Goal: Information Seeking & Learning: Learn about a topic

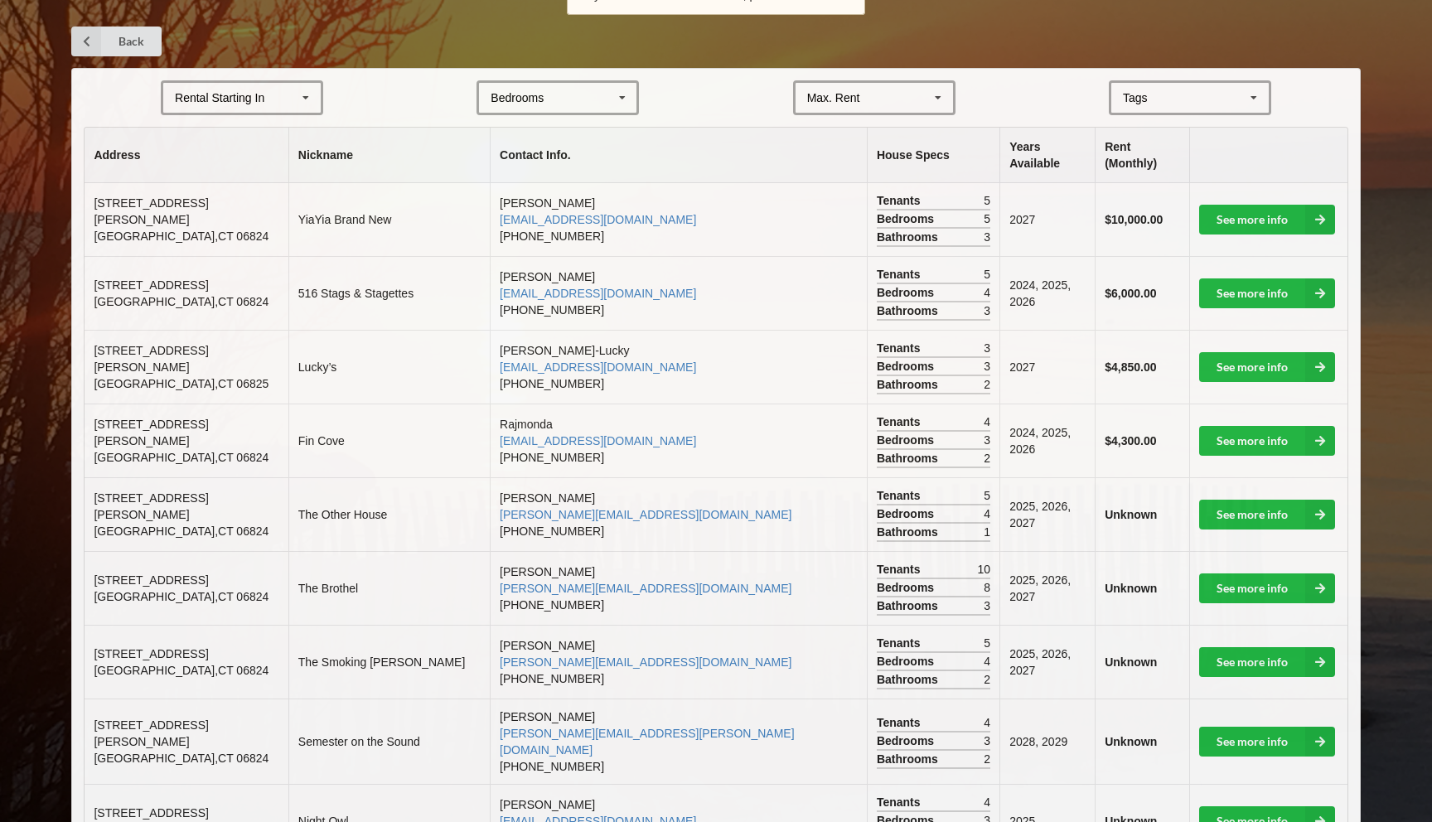
scroll to position [329, 0]
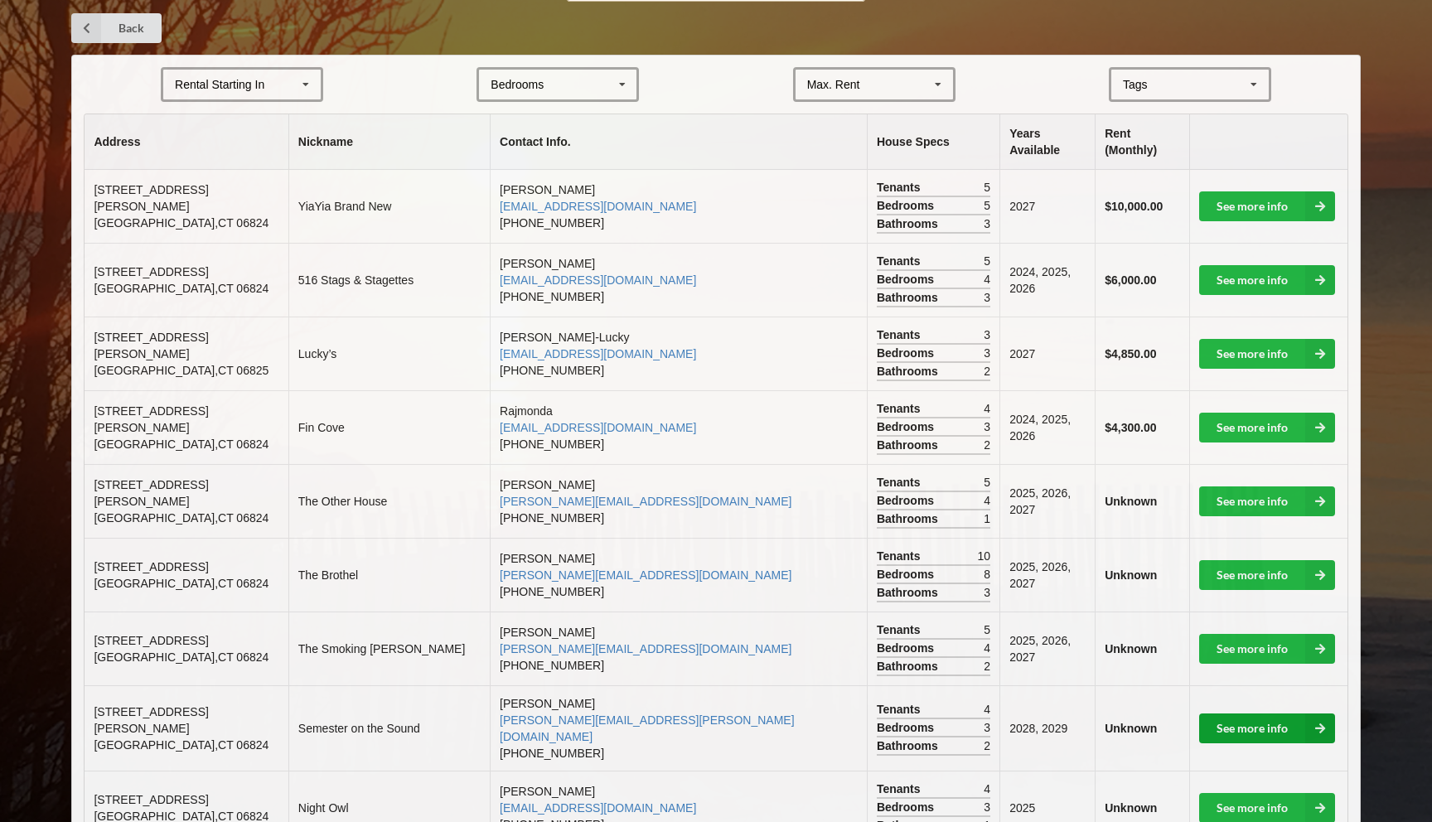
click at [1229, 714] on link "See more info" at bounding box center [1267, 729] width 136 height 30
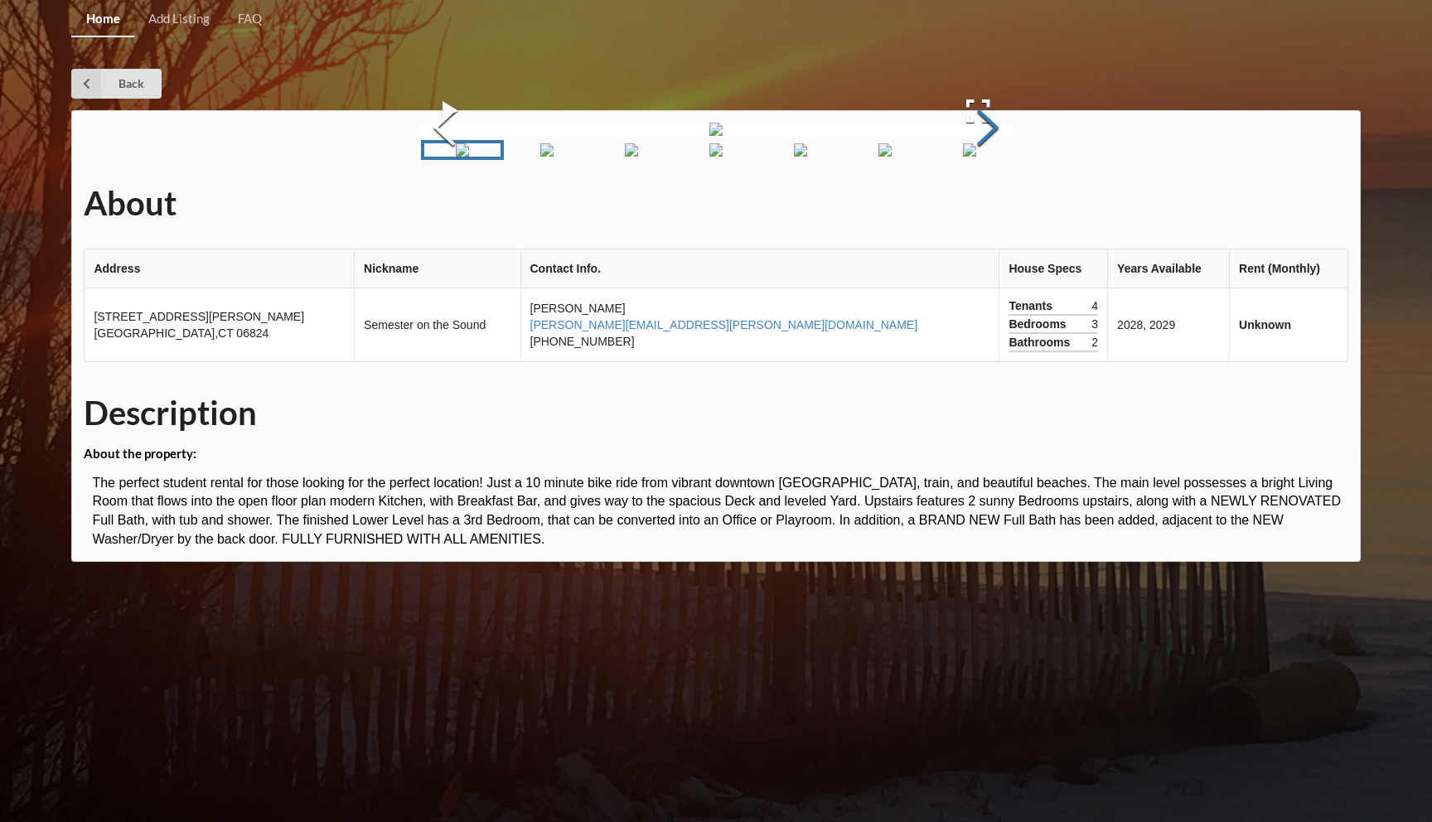
click at [1011, 205] on button "Next Slide" at bounding box center [988, 130] width 46 height 150
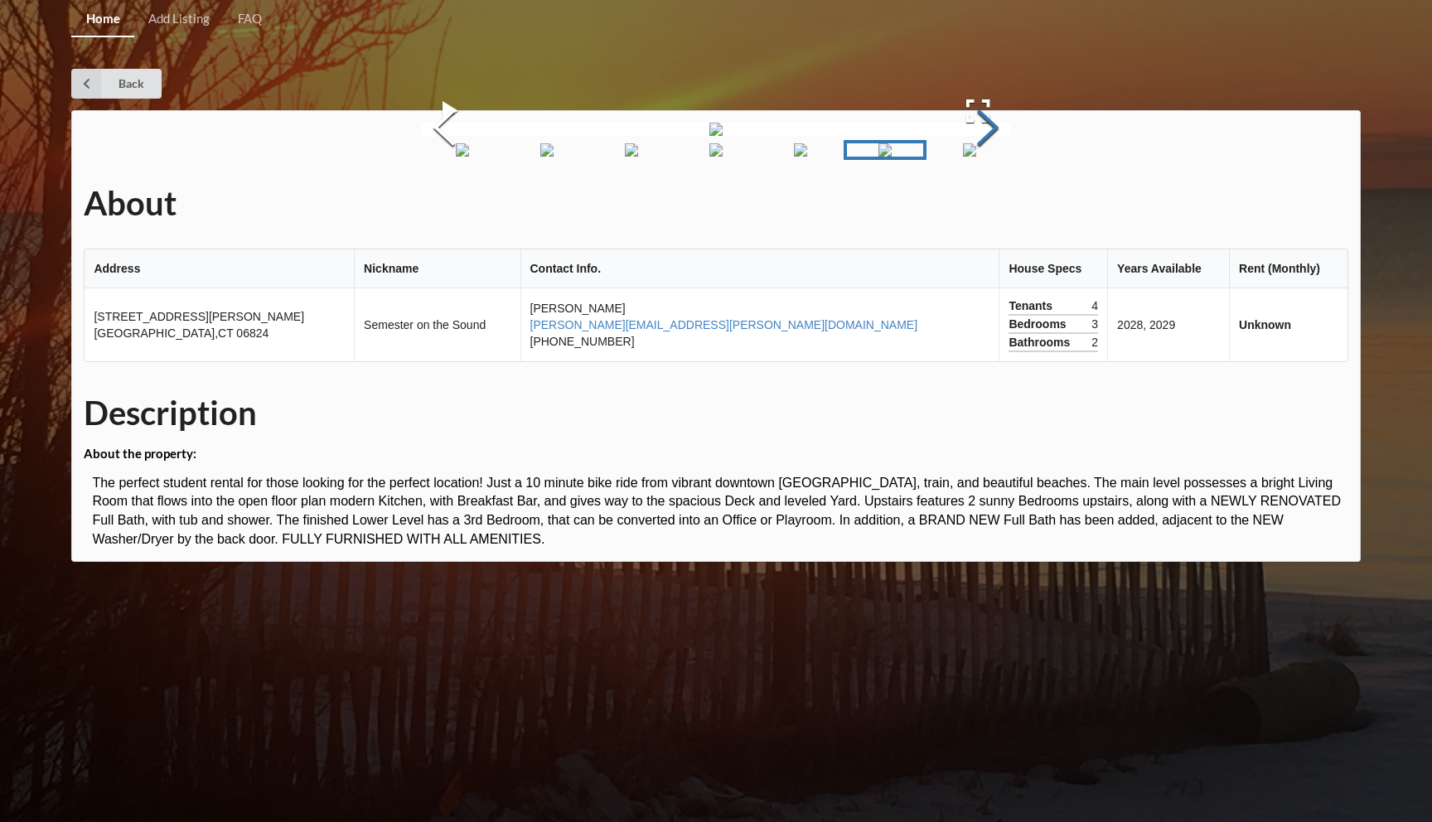
click at [1011, 205] on button "Next Slide" at bounding box center [988, 130] width 46 height 150
click at [101, 76] on link "Back" at bounding box center [116, 84] width 90 height 30
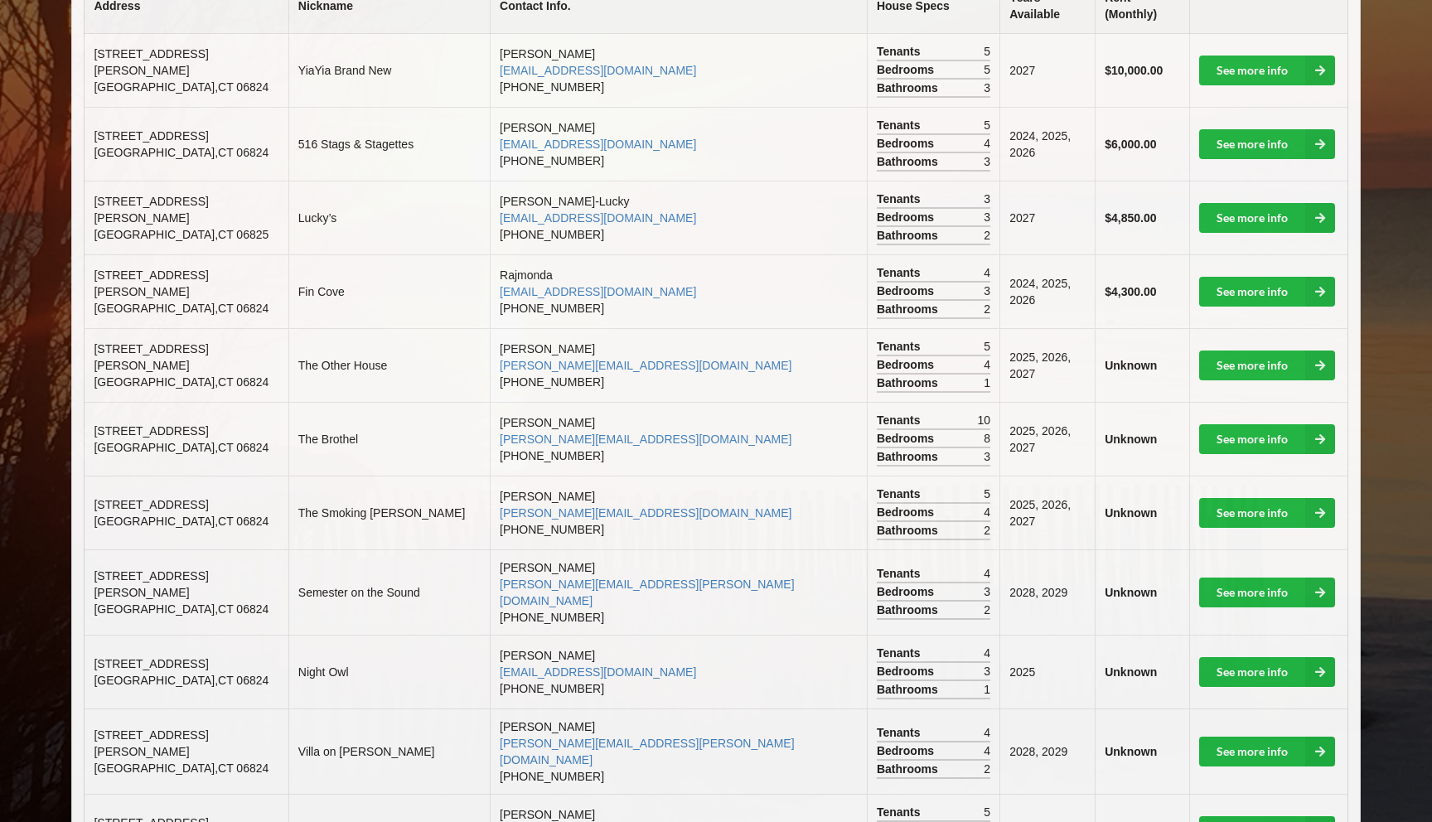
scroll to position [467, 0]
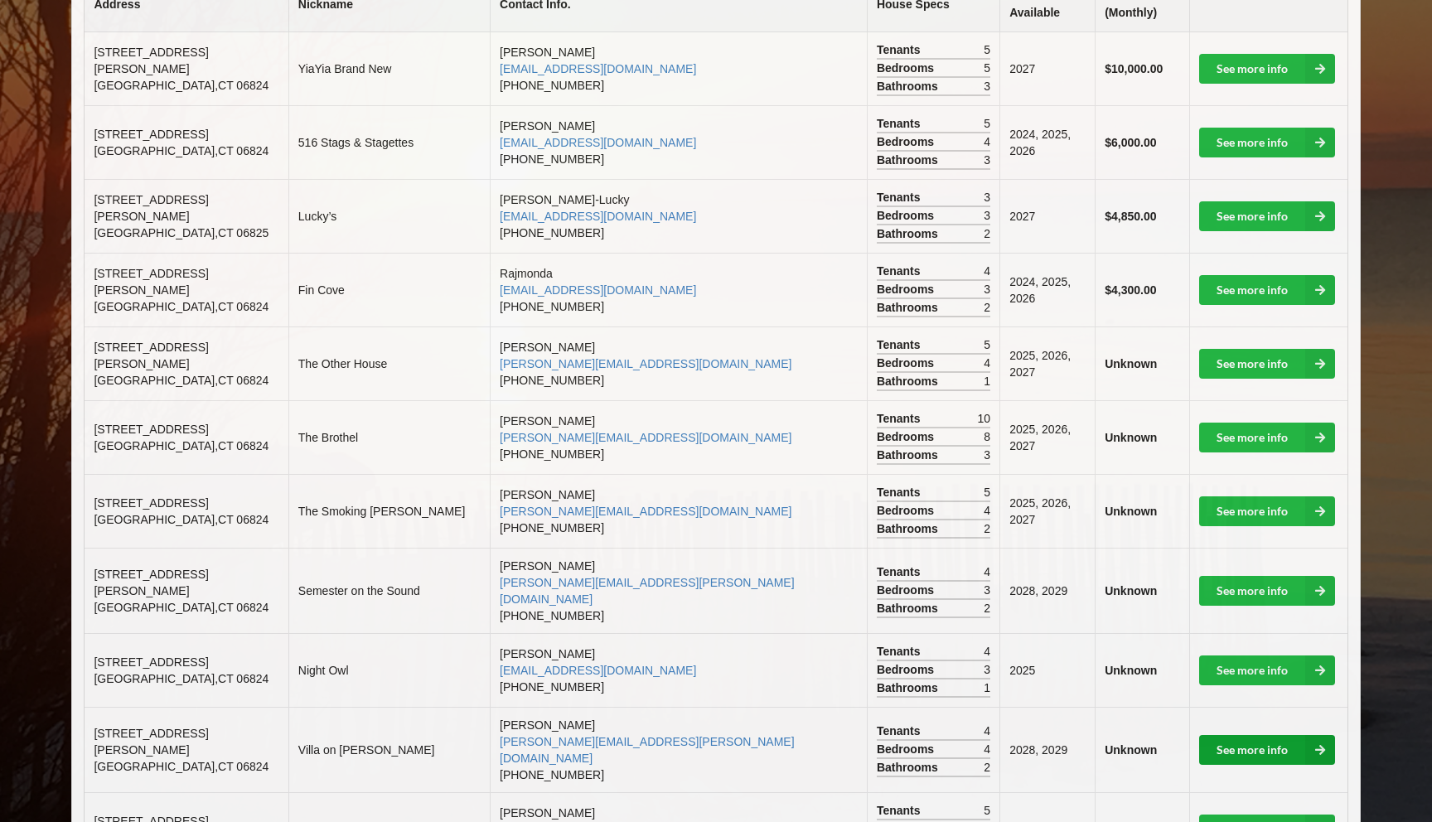
click at [1251, 735] on link "See more info" at bounding box center [1267, 750] width 136 height 30
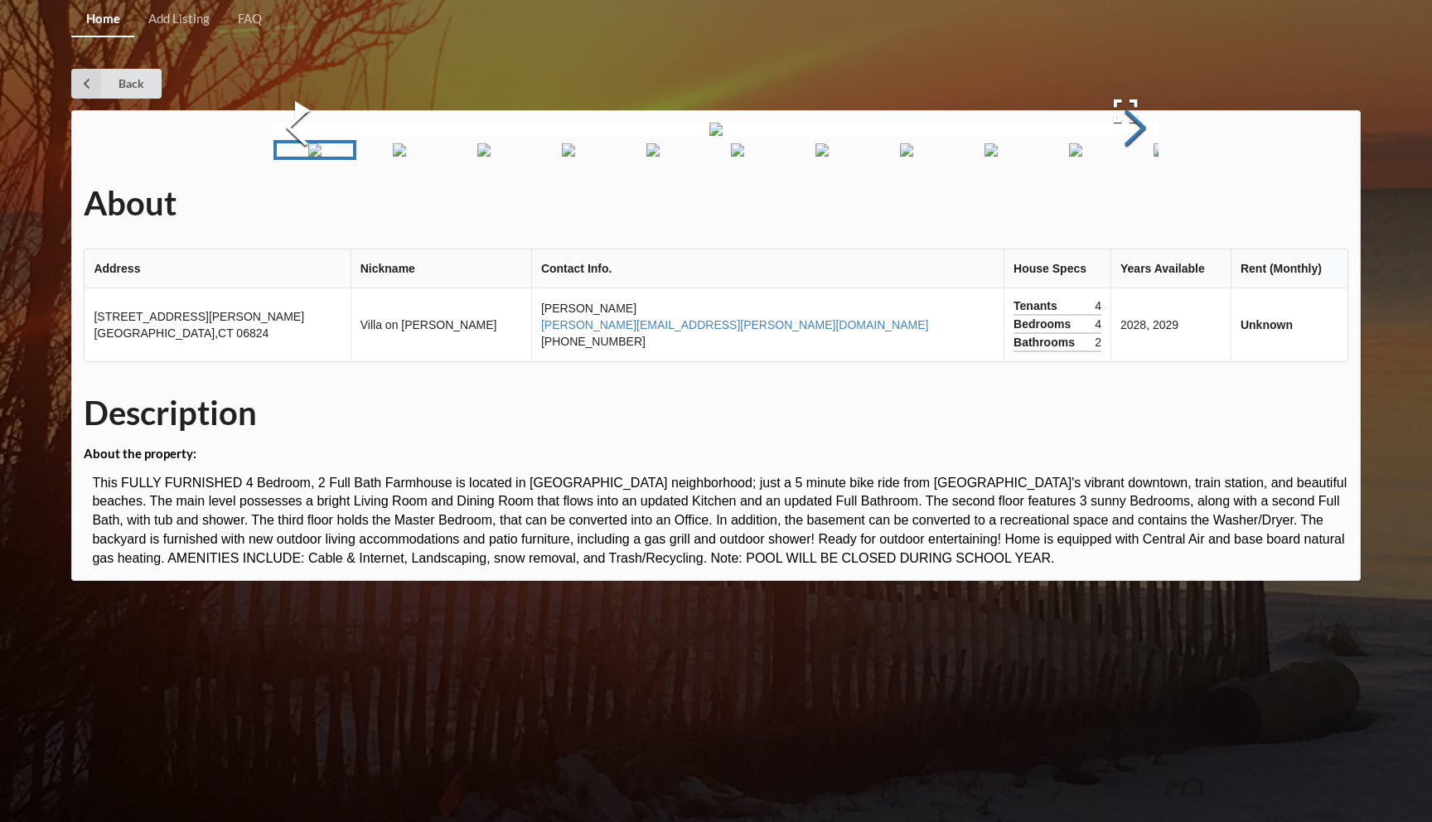
click at [1132, 205] on button "Next Slide" at bounding box center [1135, 130] width 46 height 150
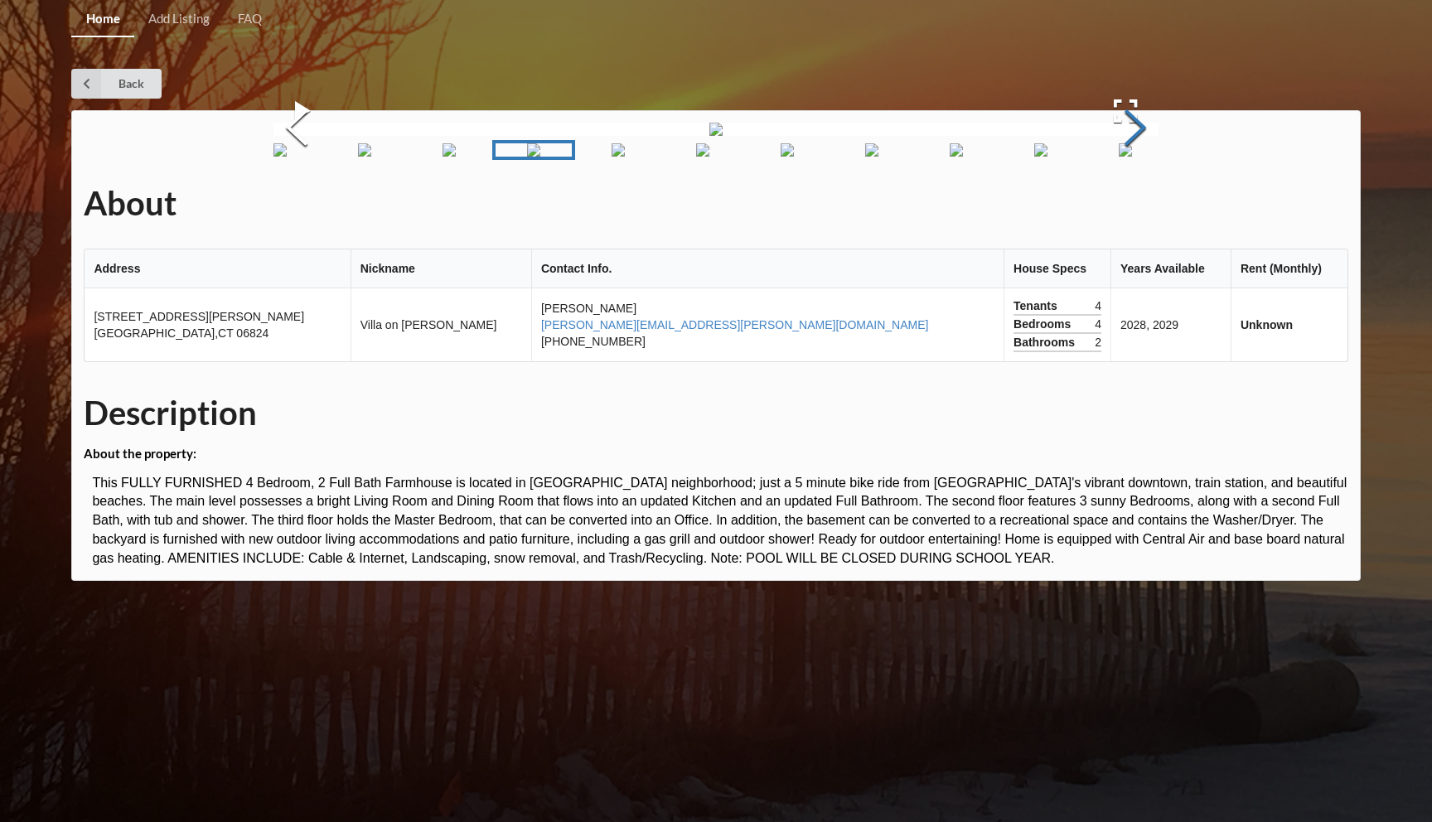
click at [1132, 205] on button "Next Slide" at bounding box center [1135, 130] width 46 height 150
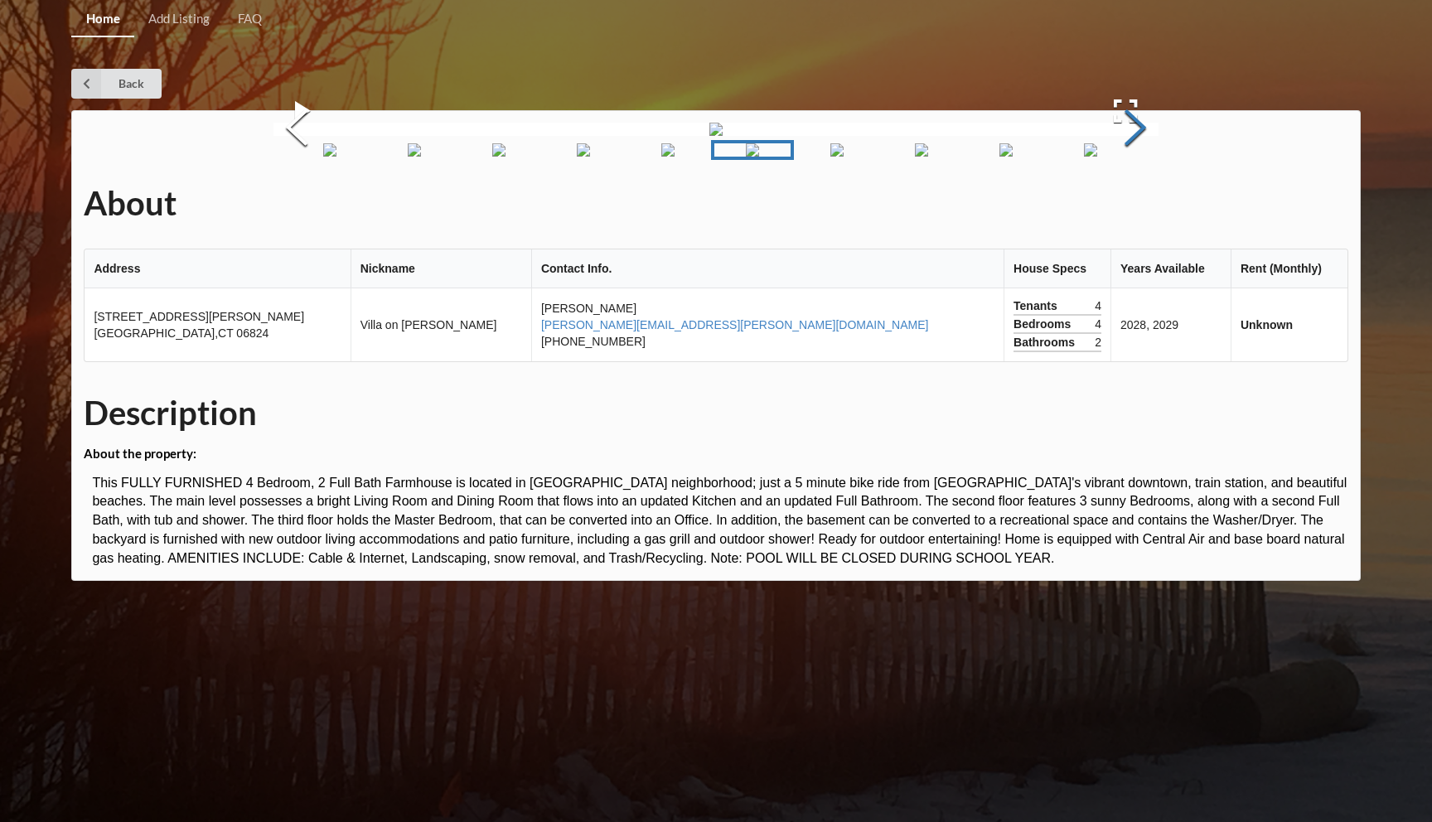
click at [1132, 205] on button "Next Slide" at bounding box center [1135, 130] width 46 height 150
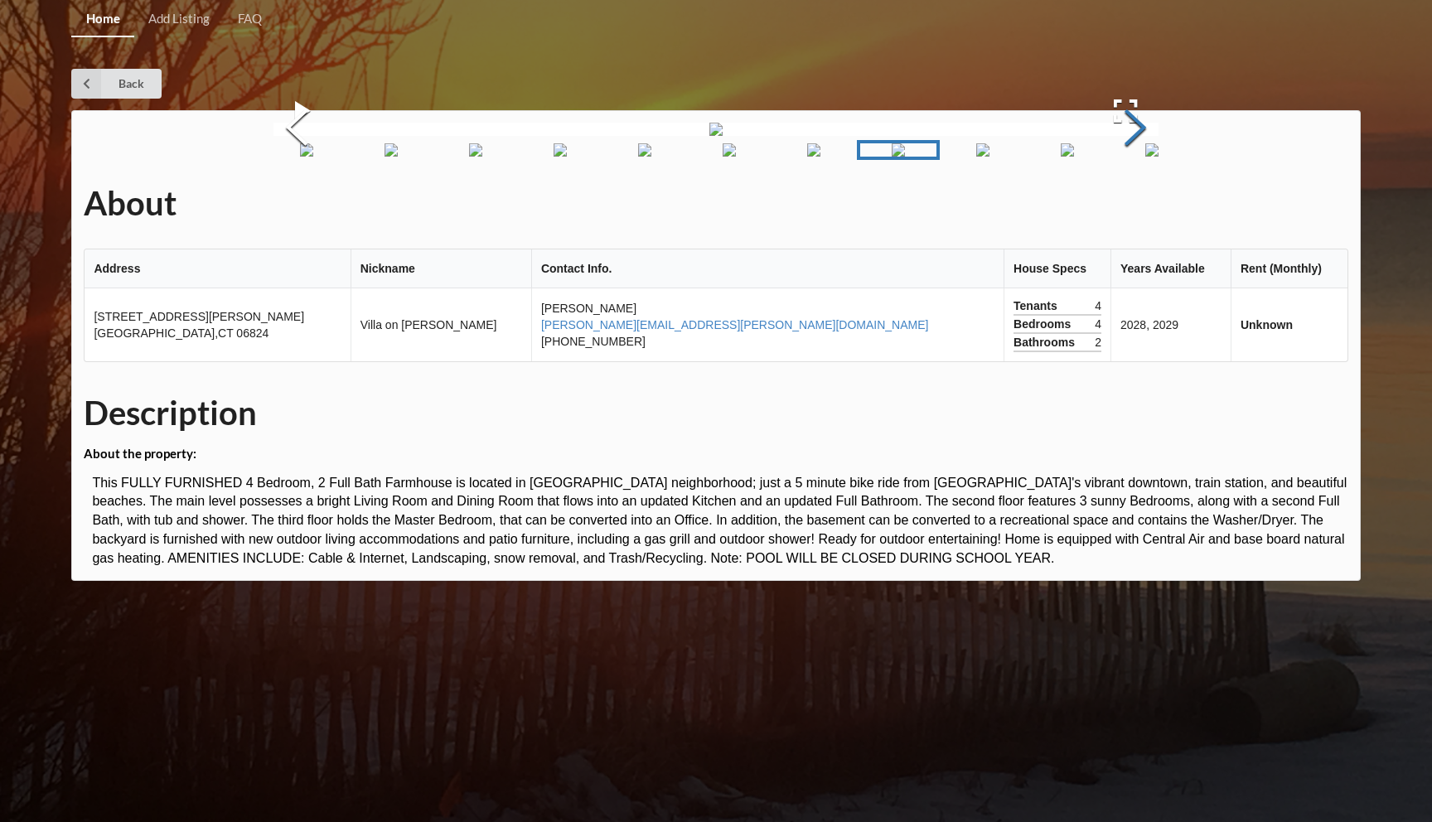
click at [1132, 205] on button "Next Slide" at bounding box center [1135, 130] width 46 height 150
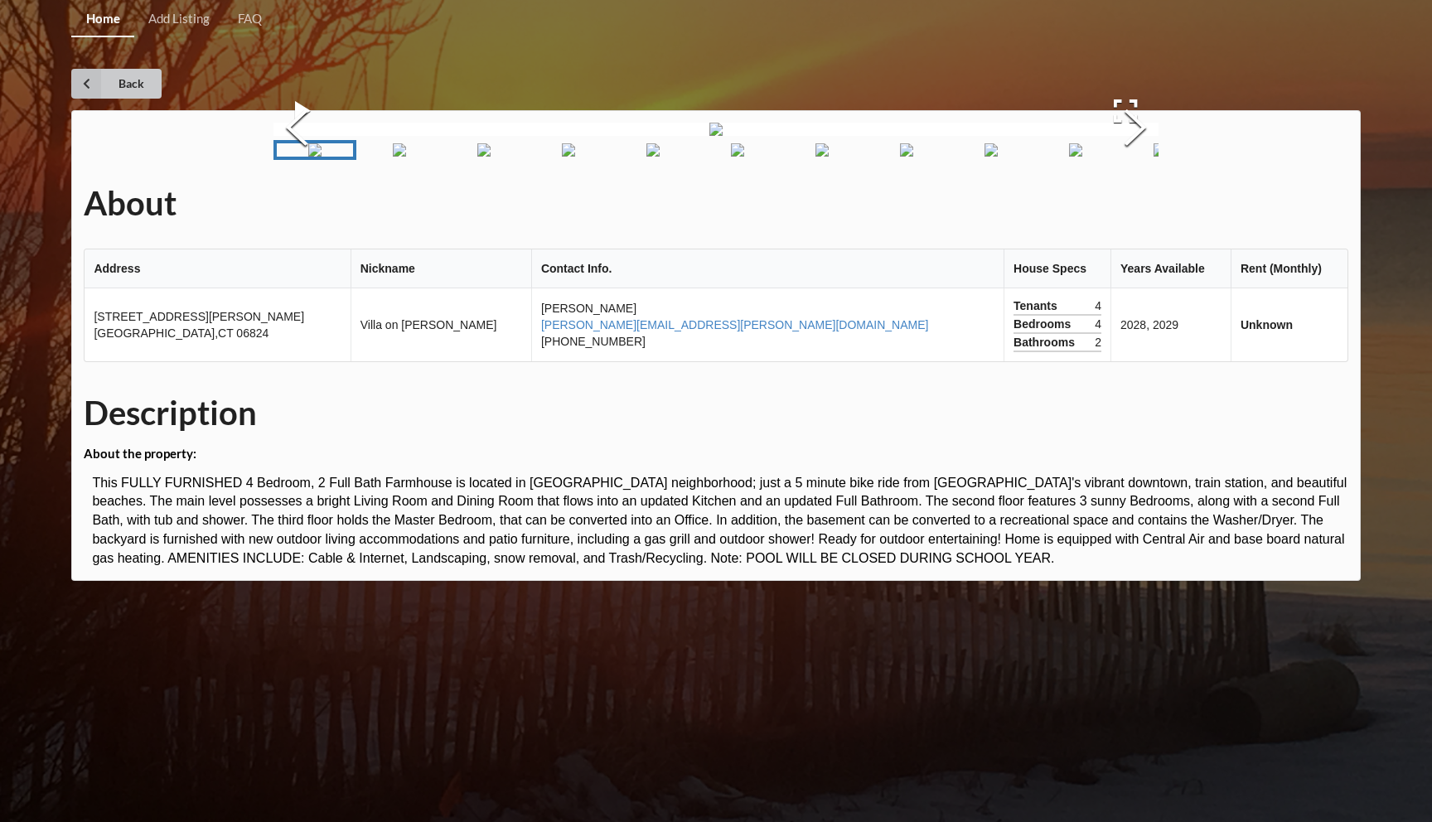
click at [107, 83] on link "Back" at bounding box center [116, 84] width 90 height 30
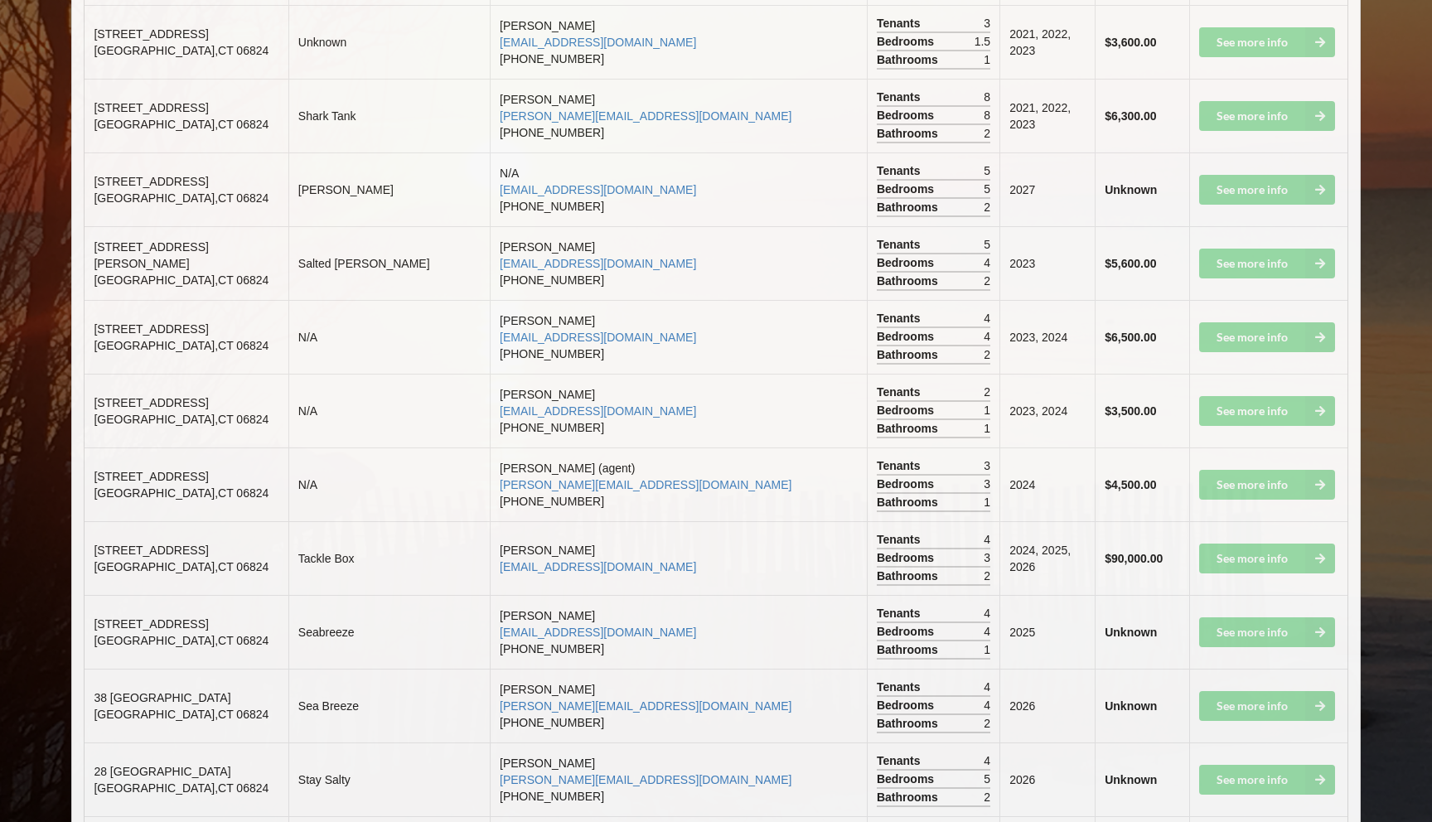
scroll to position [3206, 0]
drag, startPoint x: 94, startPoint y: 474, endPoint x: 200, endPoint y: 502, distance: 109.8
click at [201, 522] on td "[STREET_ADDRESS]" at bounding box center [186, 559] width 203 height 74
copy td "[STREET_ADDRESS]"
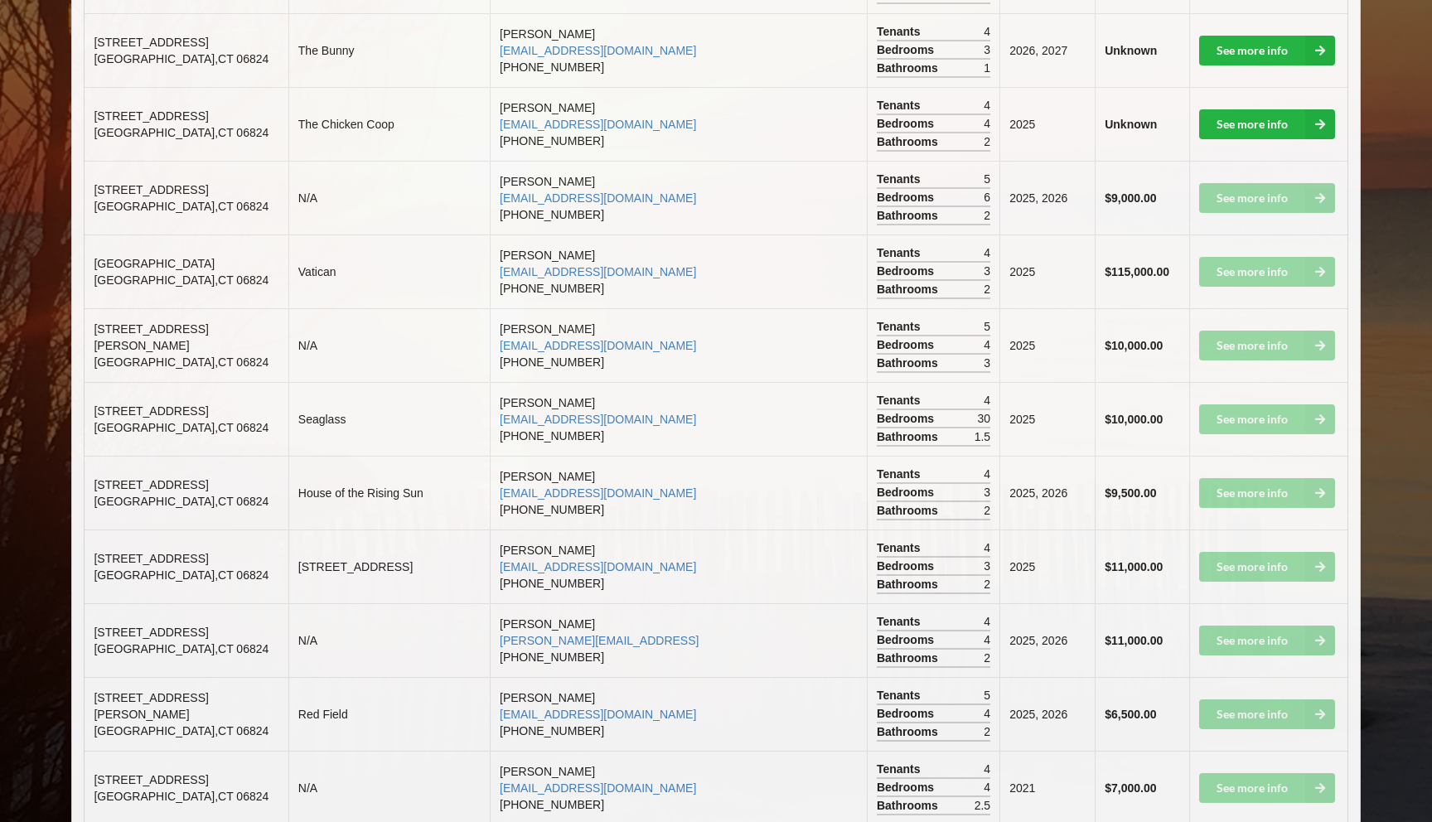
scroll to position [1687, 0]
drag, startPoint x: 95, startPoint y: 226, endPoint x: 201, endPoint y: 242, distance: 106.4
click at [201, 242] on td "[STREET_ADDRESS]" at bounding box center [186, 273] width 203 height 74
copy td "[STREET_ADDRESS]"
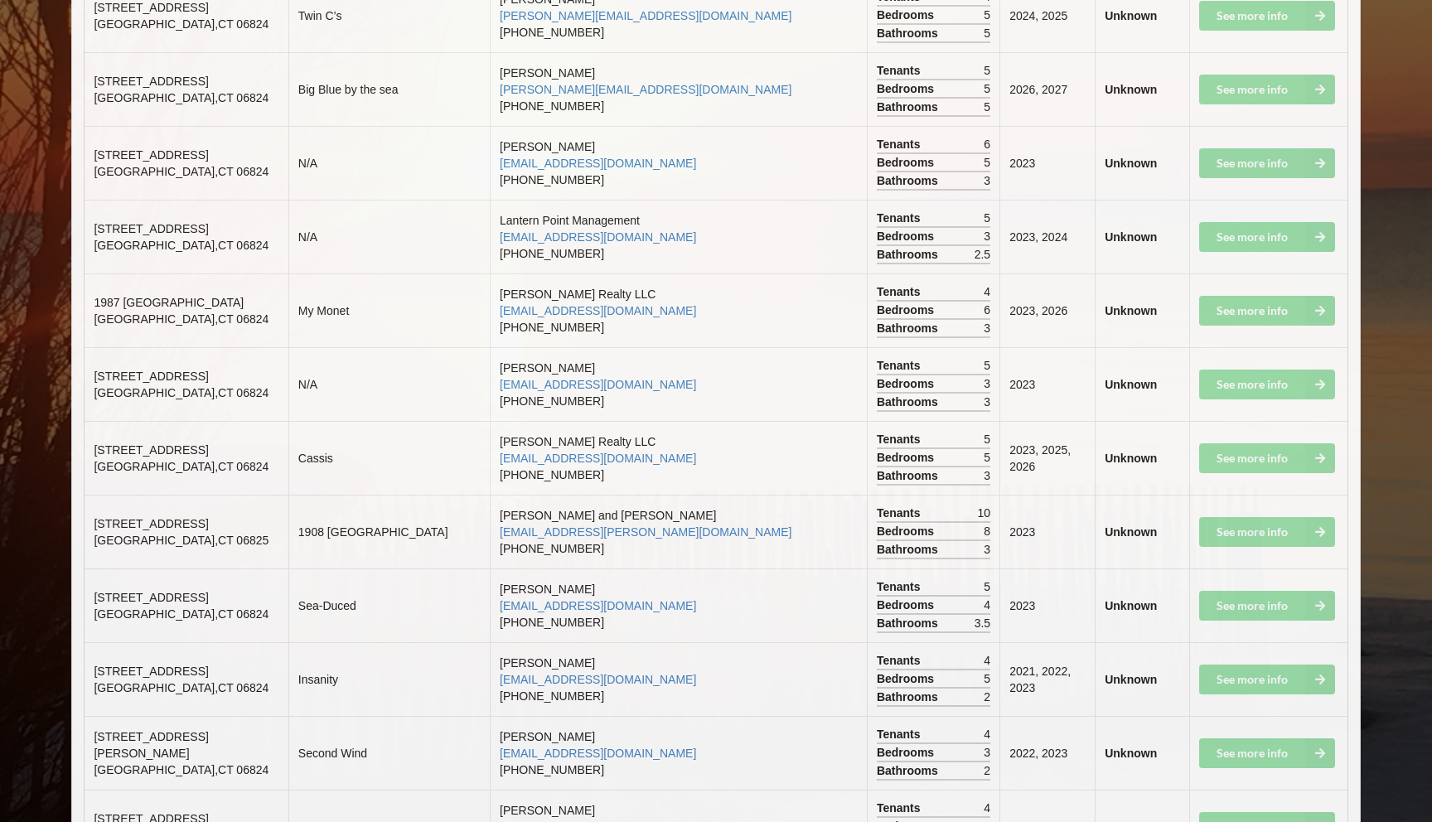
scroll to position [4224, 0]
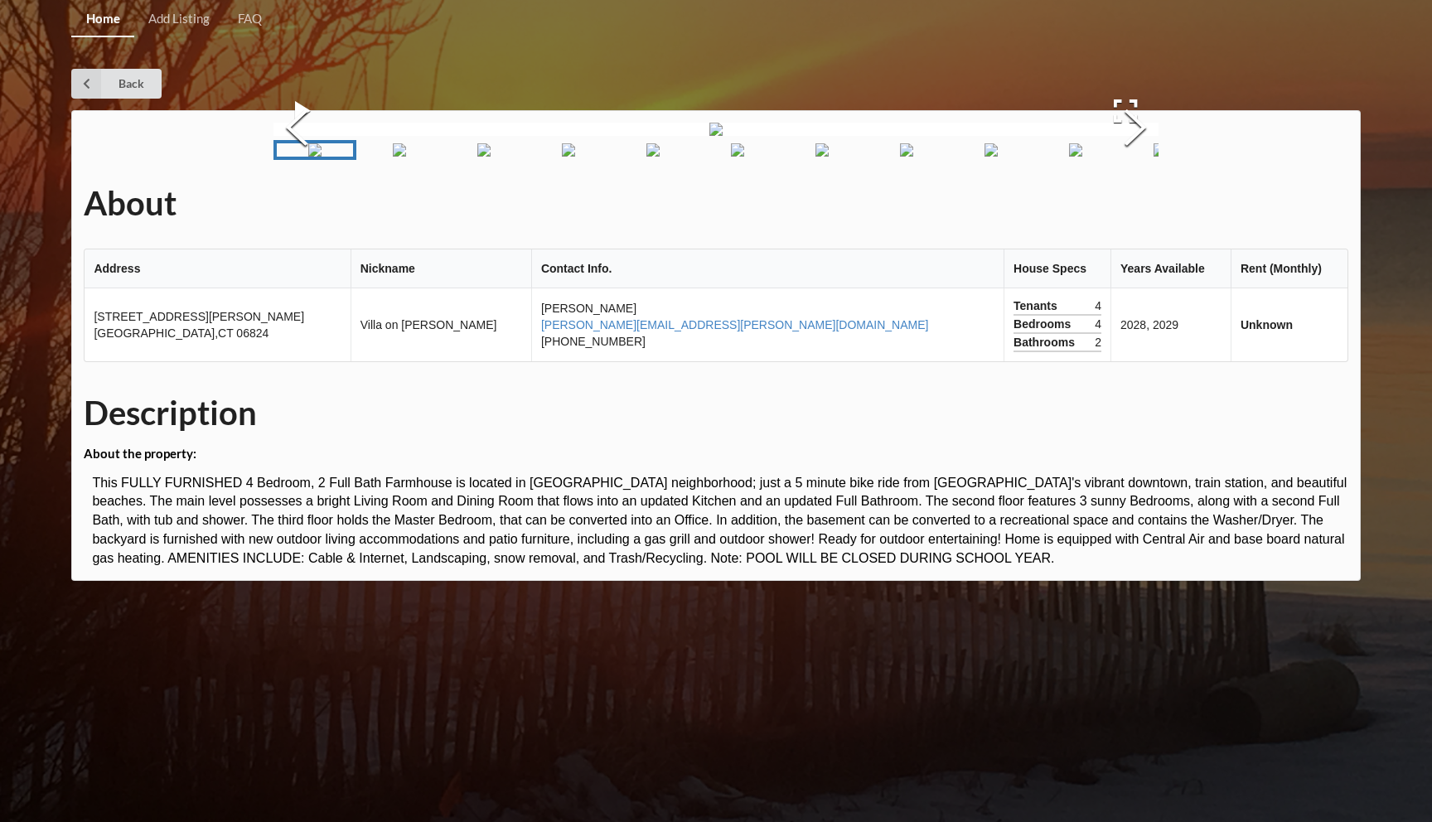
scroll to position [467, 0]
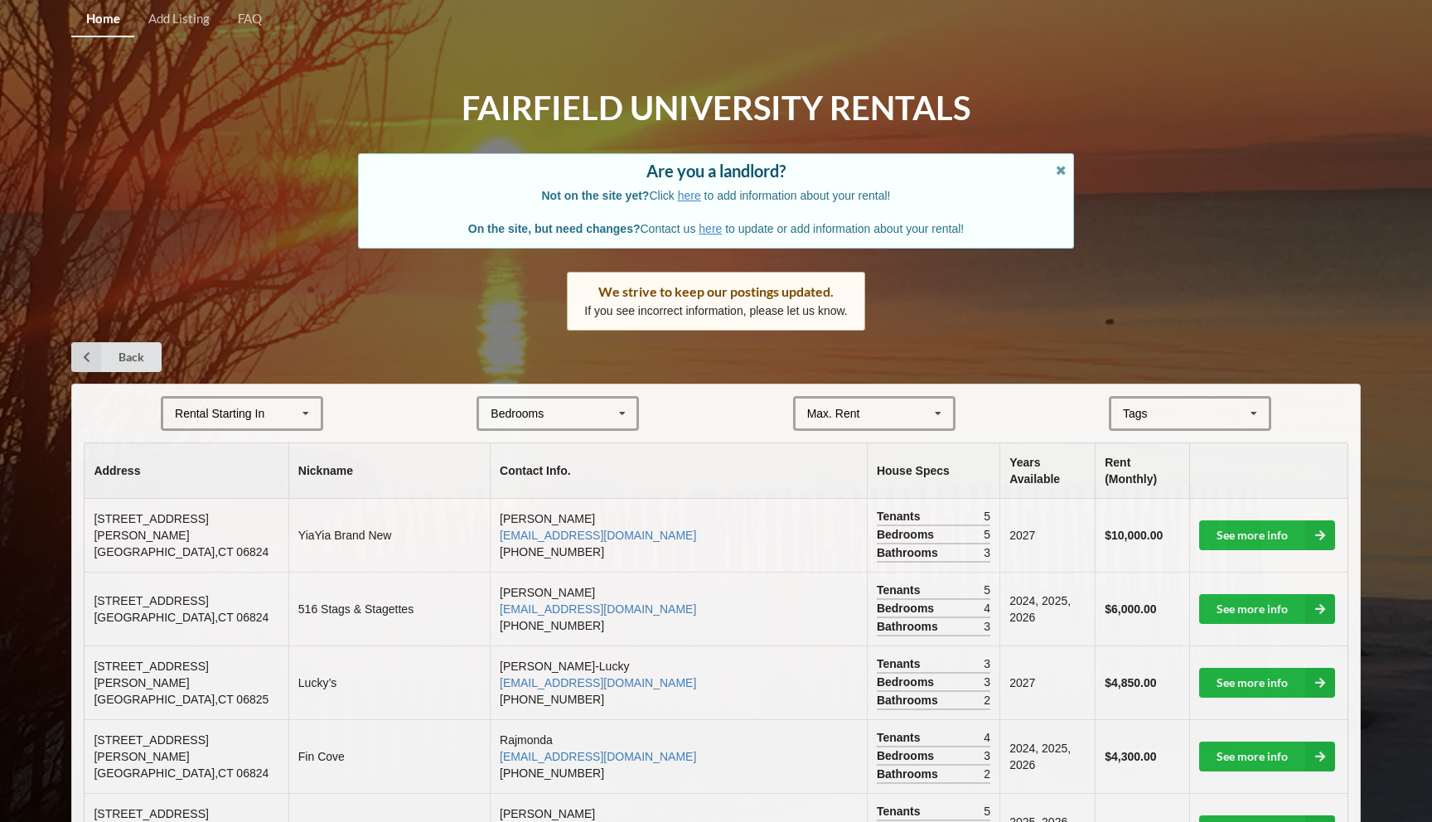
scroll to position [329, 0]
